Goal: Navigation & Orientation: Find specific page/section

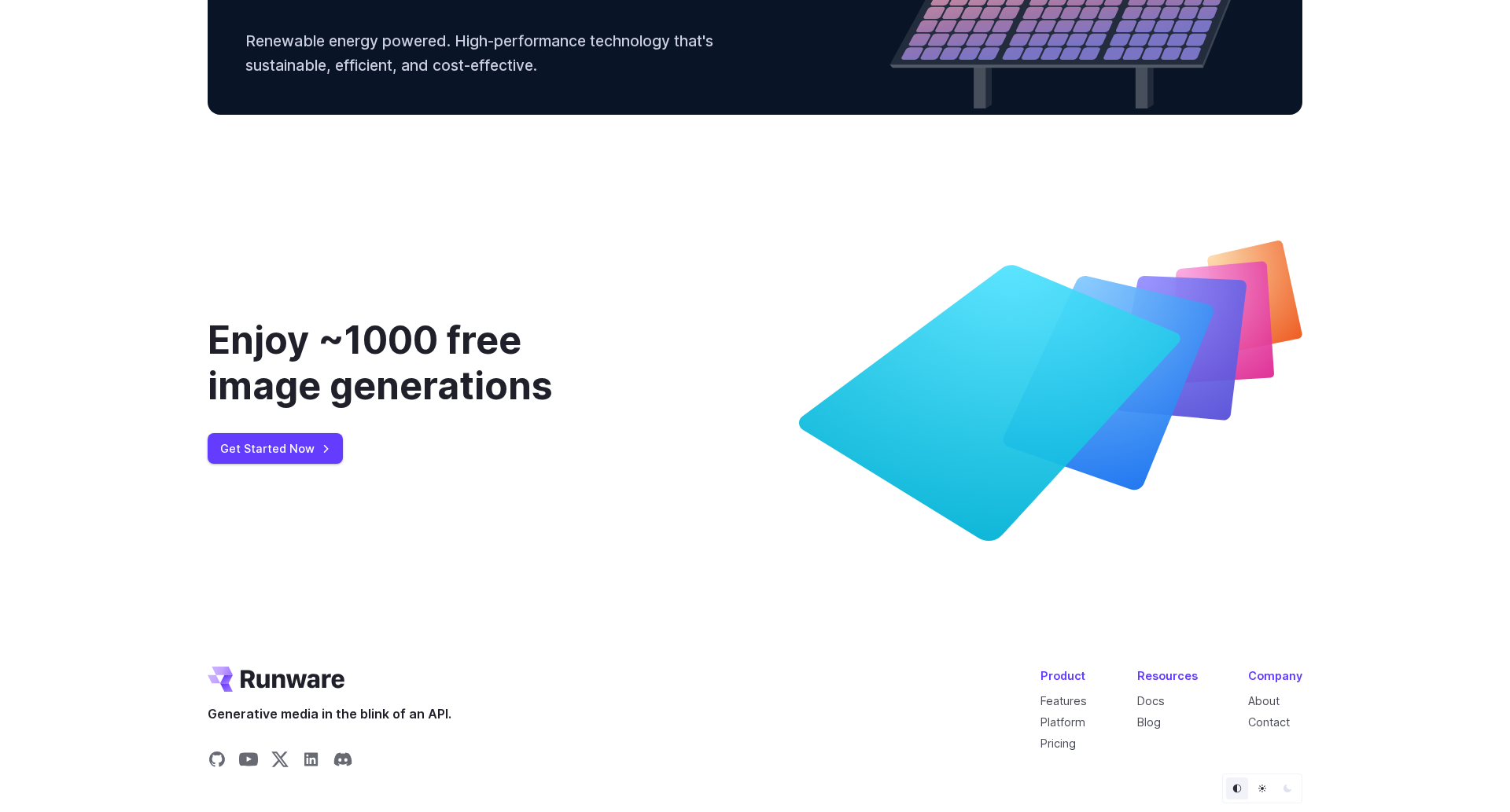
scroll to position [5949, 0]
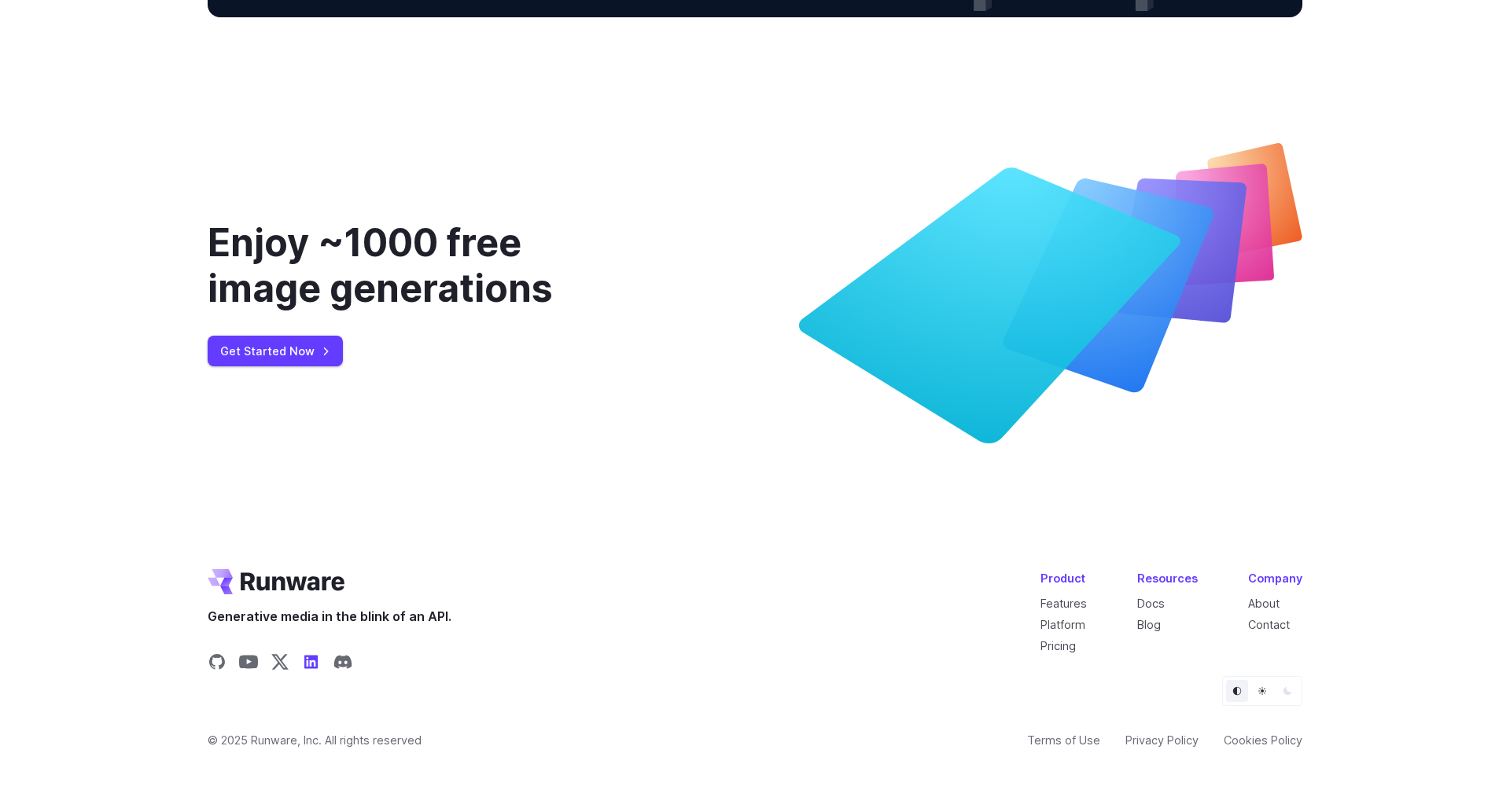
click at [304, 661] on icon "Share on LinkedIn" at bounding box center [311, 662] width 19 height 19
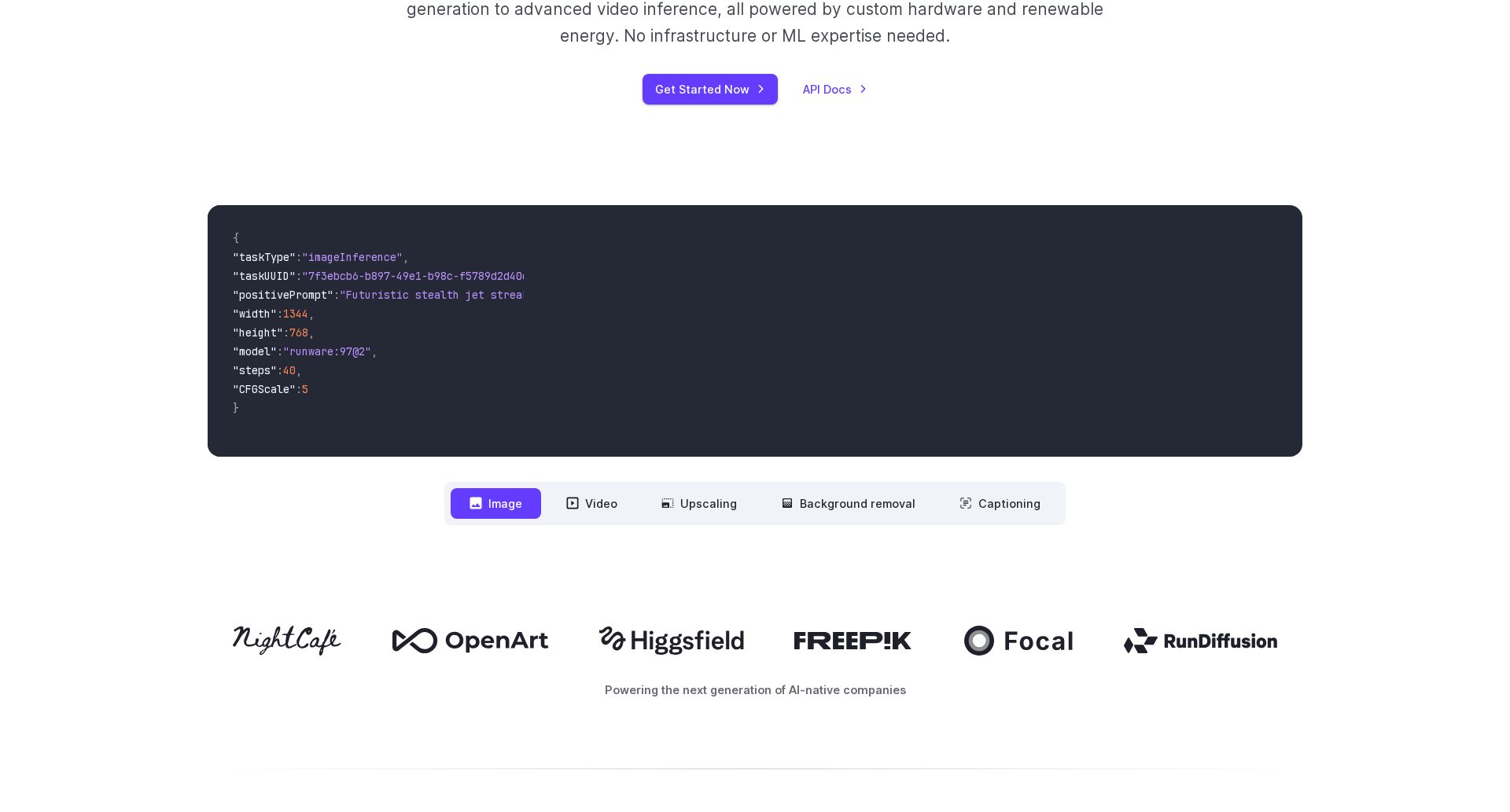
scroll to position [425, 0]
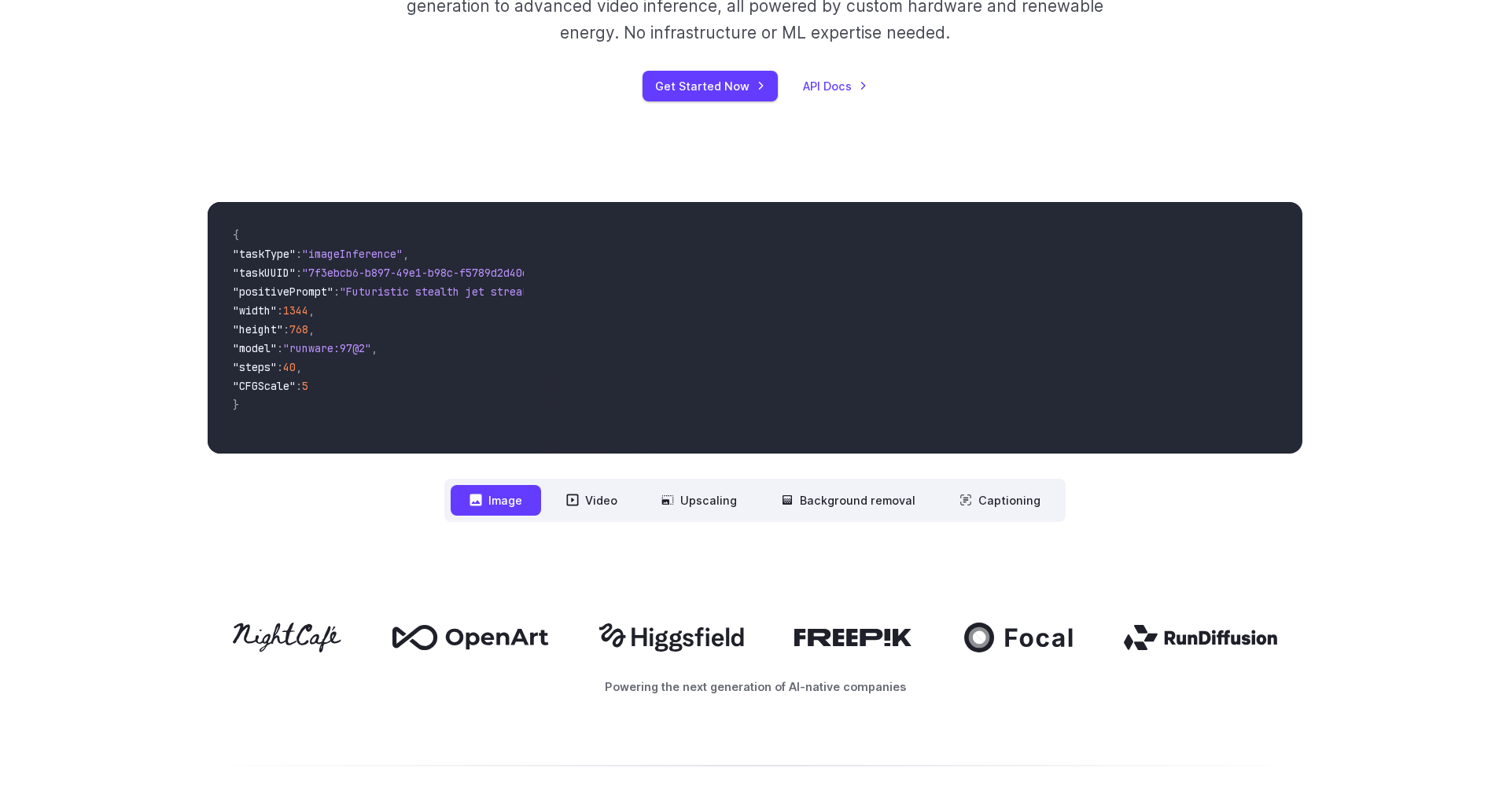
click at [494, 501] on button "Image" at bounding box center [495, 500] width 90 height 31
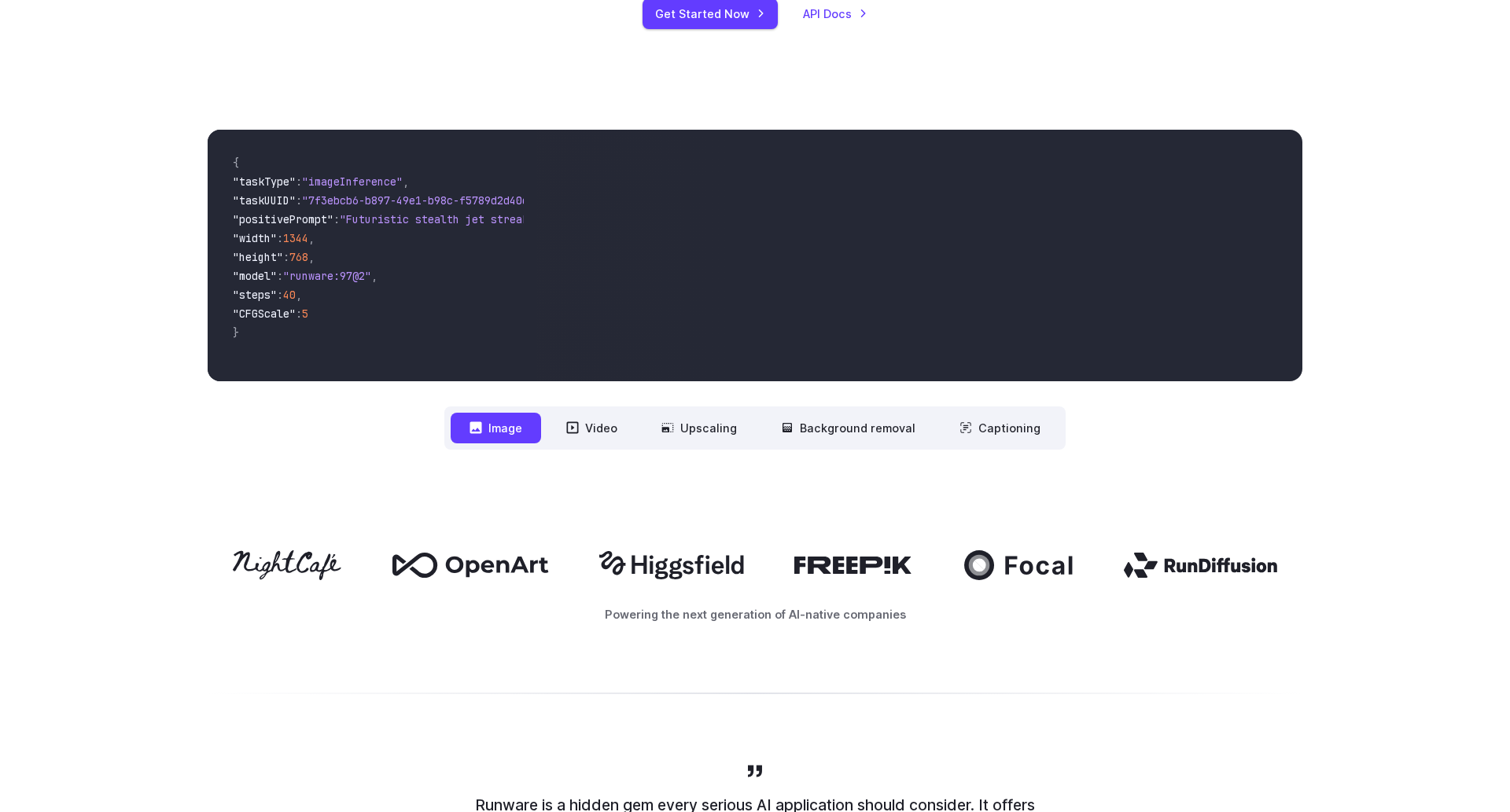
scroll to position [0, 0]
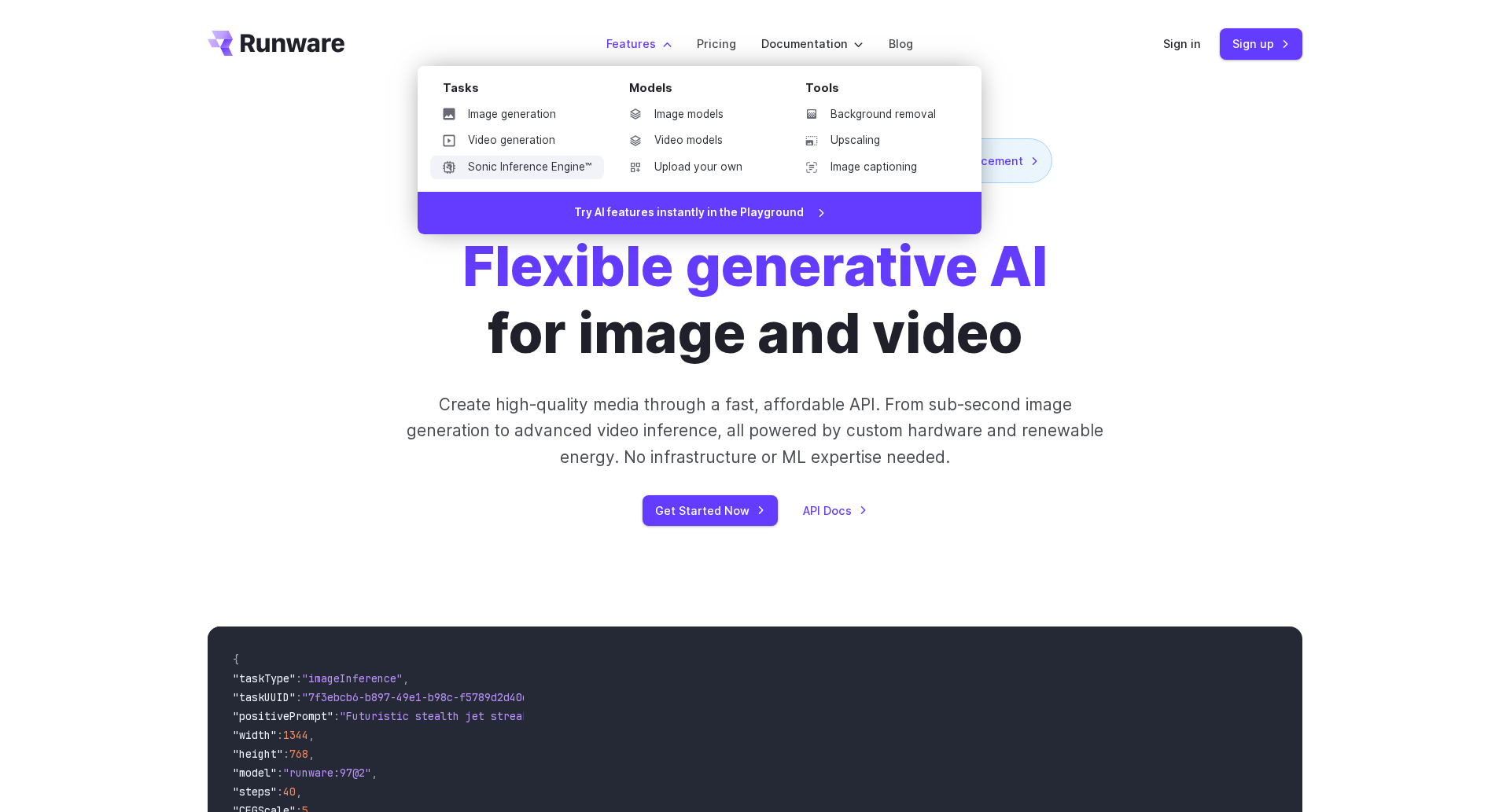
click at [536, 165] on link "Sonic Inference Engine™" at bounding box center [518, 168] width 174 height 23
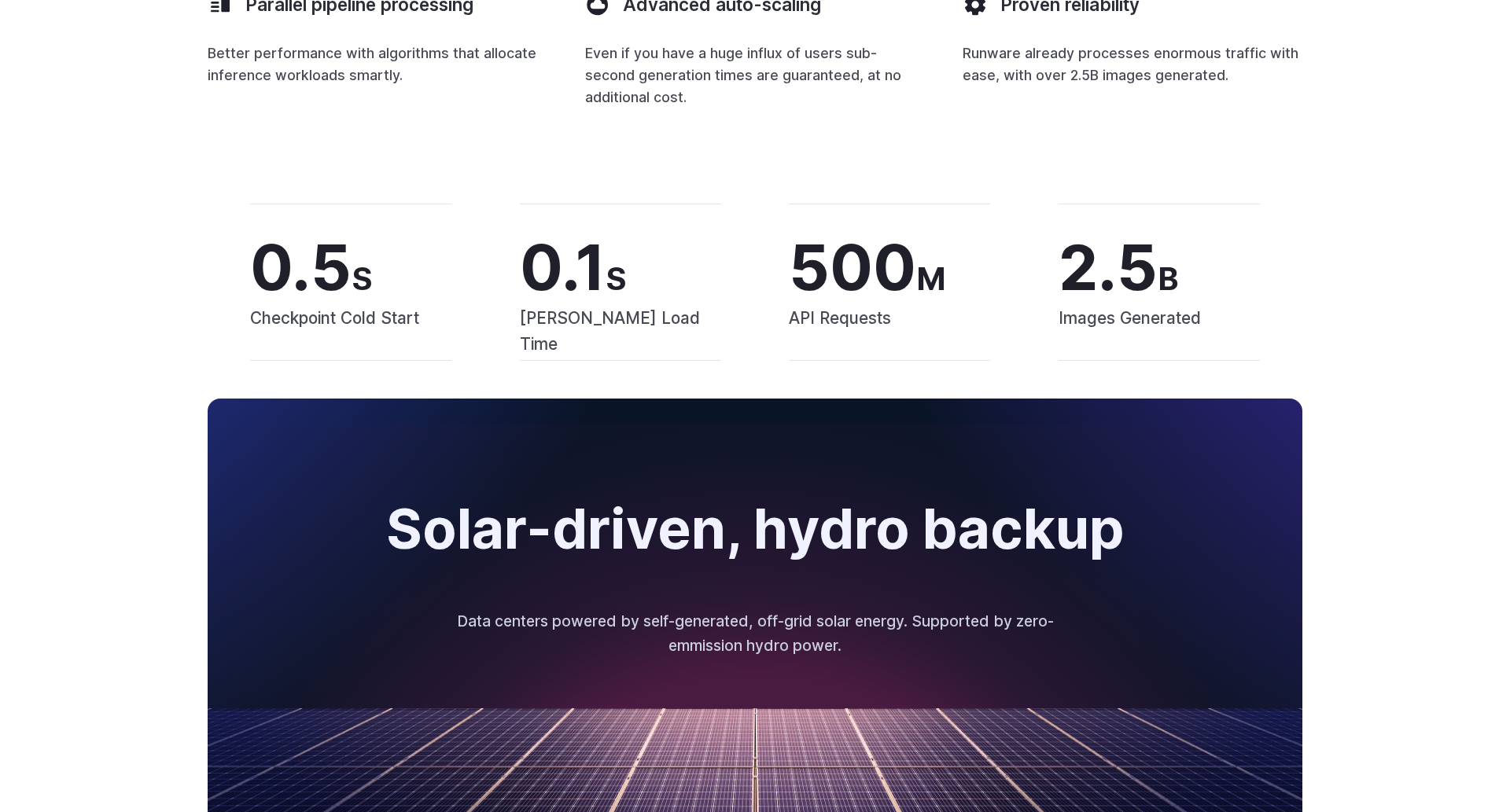
scroll to position [2680, 0]
